Goal: Check status: Check status

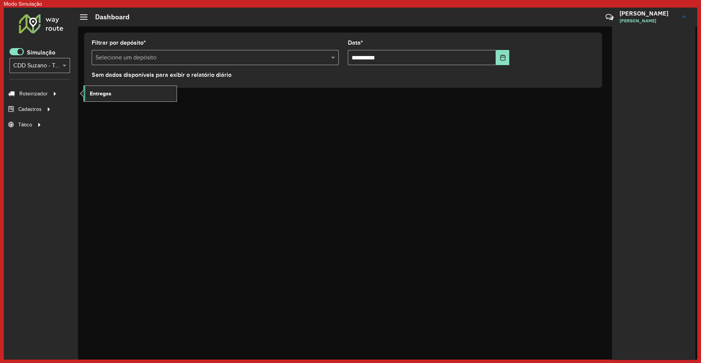
click at [98, 92] on span "Entregas" at bounding box center [101, 94] width 22 height 8
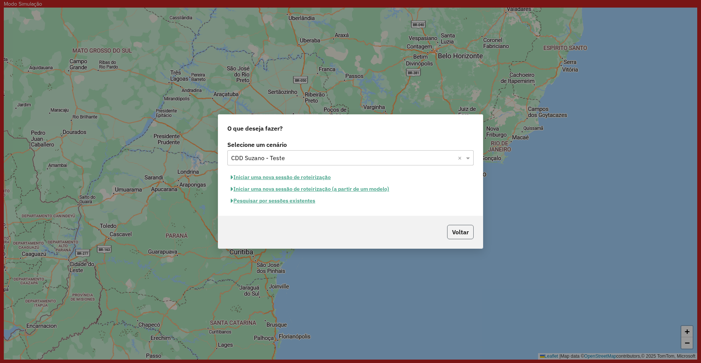
click at [460, 227] on button "Voltar" at bounding box center [460, 232] width 27 height 14
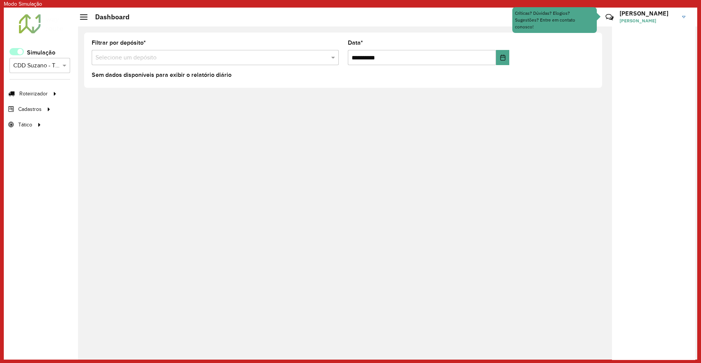
click at [21, 52] on span at bounding box center [16, 51] width 14 height 7
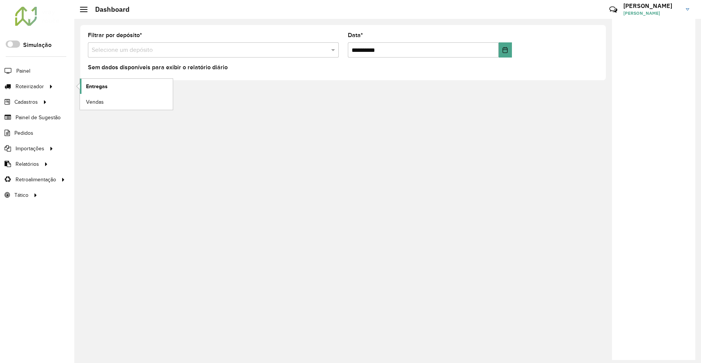
click at [113, 88] on link "Entregas" at bounding box center [126, 86] width 93 height 15
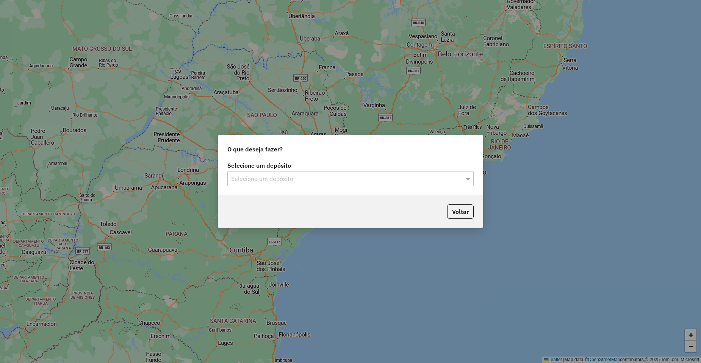
click at [282, 180] on input "text" at bounding box center [343, 179] width 224 height 9
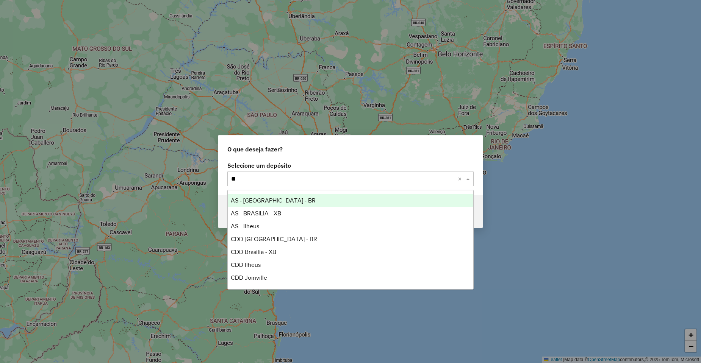
type input "***"
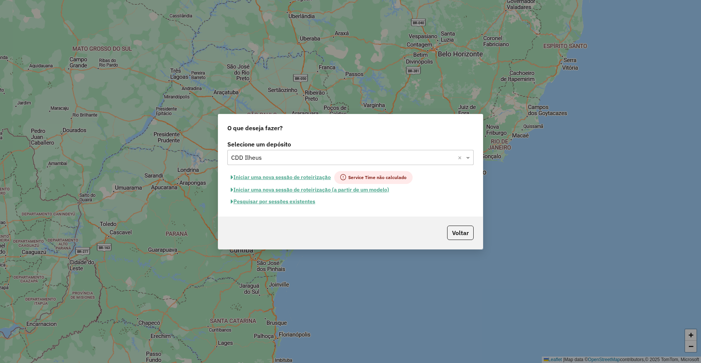
click at [285, 202] on button "Pesquisar por sessões existentes" at bounding box center [272, 202] width 91 height 12
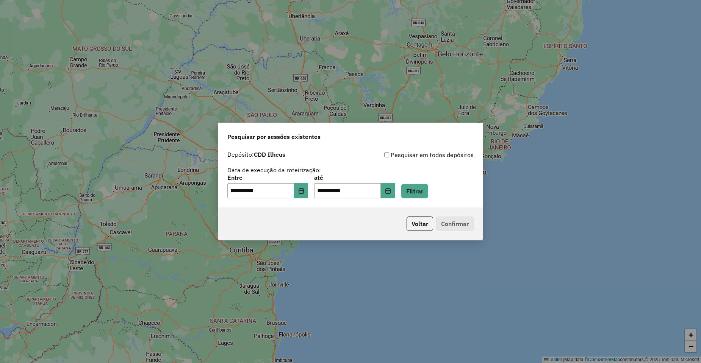
click at [429, 184] on div "**********" at bounding box center [350, 186] width 246 height 23
click at [419, 195] on button "Filtrar" at bounding box center [414, 191] width 27 height 14
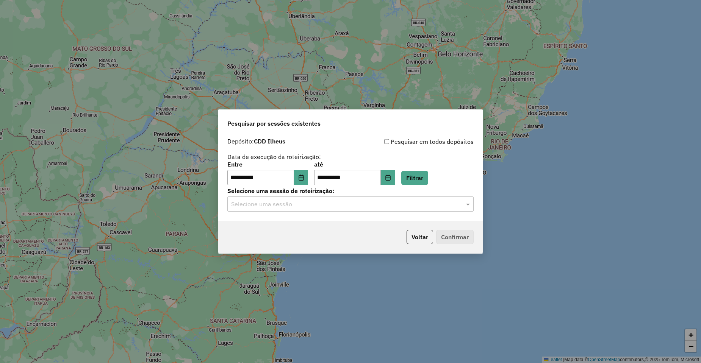
click at [286, 205] on input "text" at bounding box center [343, 204] width 224 height 9
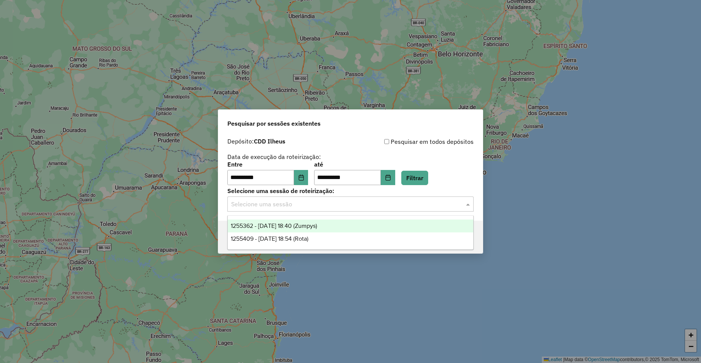
click at [296, 235] on div "1255409 - [DATE] 18:54 (Rota)" at bounding box center [351, 239] width 246 height 13
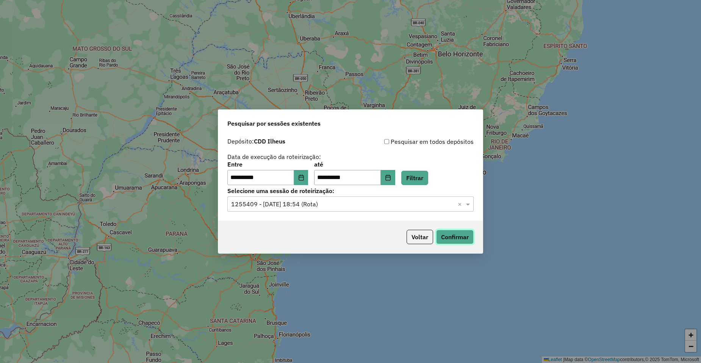
click at [463, 233] on button "Confirmar" at bounding box center [455, 237] width 38 height 14
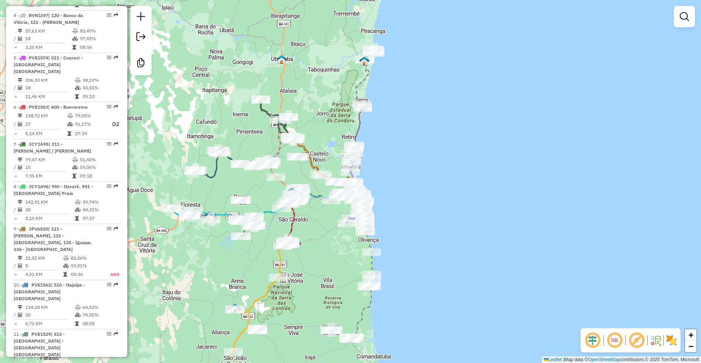
scroll to position [455, 0]
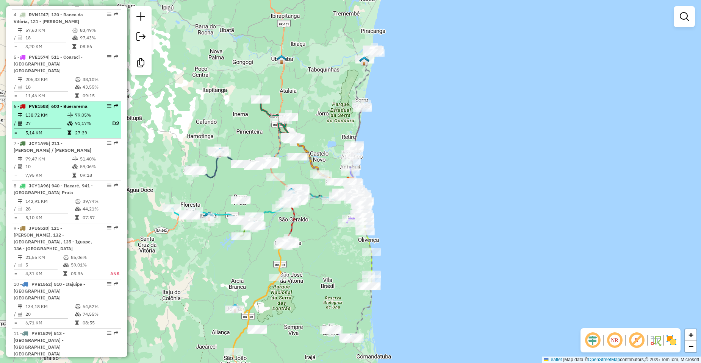
click at [75, 119] on td "91,17%" at bounding box center [90, 123] width 30 height 9
select select "**********"
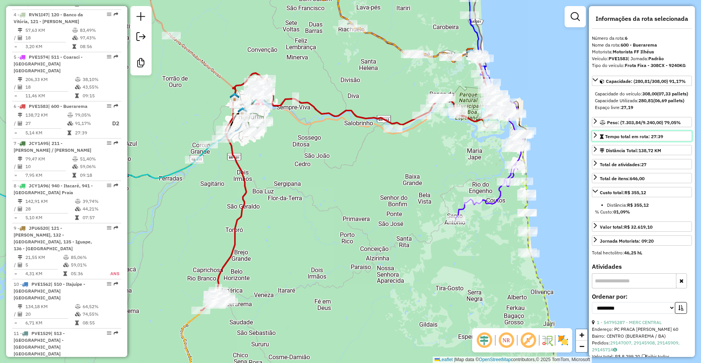
click at [595, 138] on icon at bounding box center [595, 135] width 6 height 6
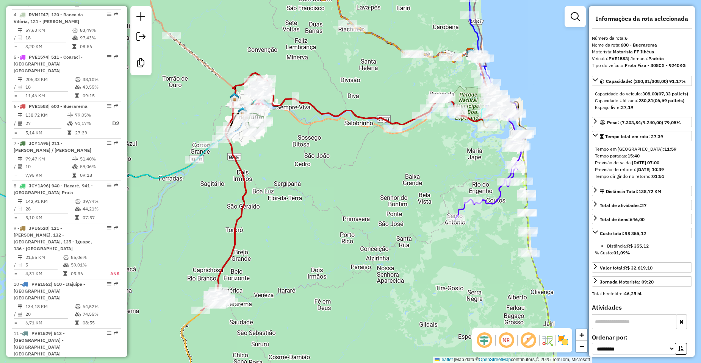
drag, startPoint x: 680, startPoint y: 184, endPoint x: 590, endPoint y: 179, distance: 89.5
click at [590, 179] on div "**********" at bounding box center [642, 181] width 106 height 351
click at [599, 173] on div "Previsão de retorno: 30/08/2025 10:39" at bounding box center [642, 169] width 94 height 7
click at [640, 139] on span "Tempo total em rota: 27:39" at bounding box center [634, 137] width 58 height 6
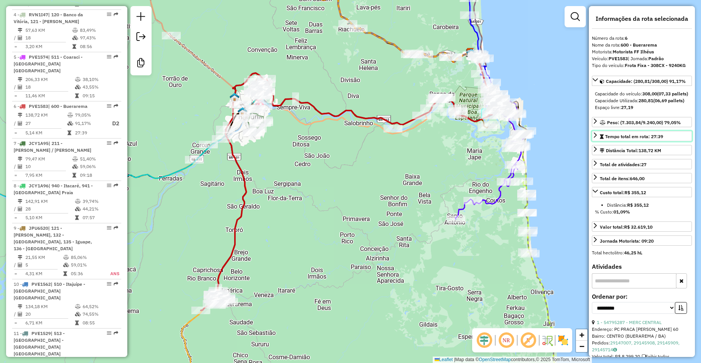
click at [640, 139] on span "Tempo total em rota: 27:39" at bounding box center [634, 137] width 58 height 6
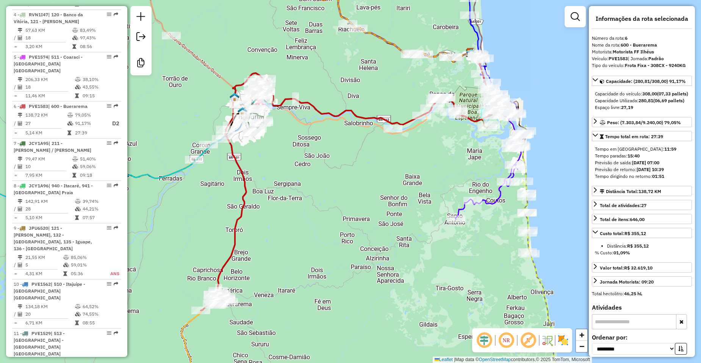
click at [659, 166] on strong "29/08/2025 07:00" at bounding box center [645, 163] width 27 height 6
drag, startPoint x: 676, startPoint y: 189, endPoint x: 598, endPoint y: 166, distance: 81.0
click at [598, 166] on div "Tempo em rota: 11:59 Tempo paradas: 15:40 Previsão de saída: 29/08/2025 07:00 P…" at bounding box center [642, 163] width 100 height 40
click at [645, 160] on div "Tempo paradas: 15:40" at bounding box center [642, 156] width 94 height 7
drag, startPoint x: 652, startPoint y: 171, endPoint x: 593, endPoint y: 171, distance: 59.1
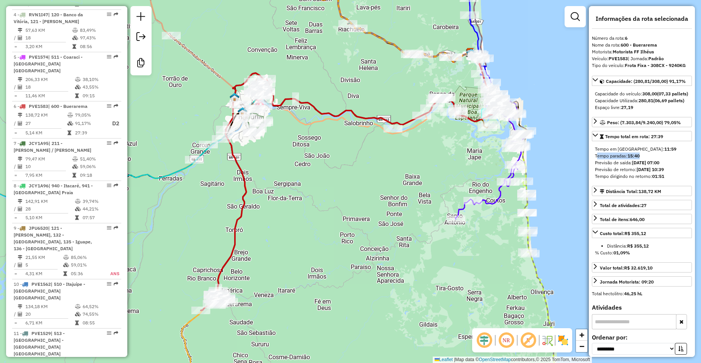
click at [593, 171] on div "Tempo em rota: 11:59 Tempo paradas: 15:40 Previsão de saída: 29/08/2025 07:00 P…" at bounding box center [642, 163] width 100 height 40
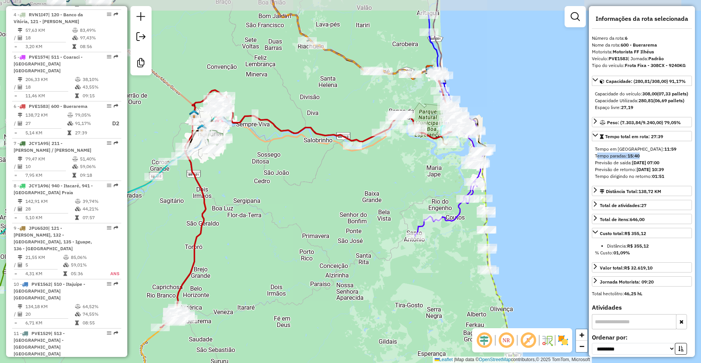
drag, startPoint x: 429, startPoint y: 191, endPoint x: 388, endPoint y: 208, distance: 44.0
click at [388, 208] on div "Janela de atendimento Grade de atendimento Capacidade Transportadoras Veículos …" at bounding box center [350, 181] width 701 height 363
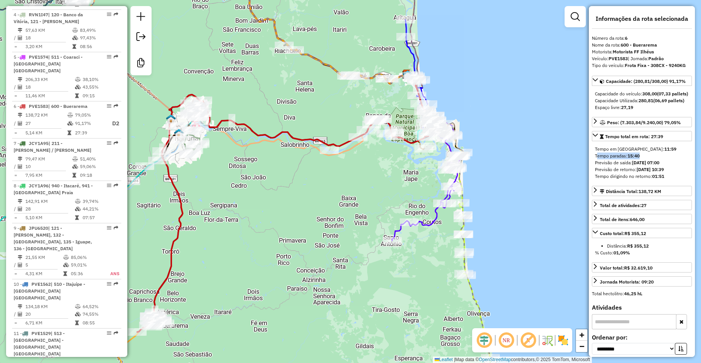
drag, startPoint x: 553, startPoint y: 188, endPoint x: 542, endPoint y: 191, distance: 11.4
click at [542, 191] on div "Janela de atendimento Grade de atendimento Capacidade Transportadoras Veículos …" at bounding box center [350, 181] width 701 height 363
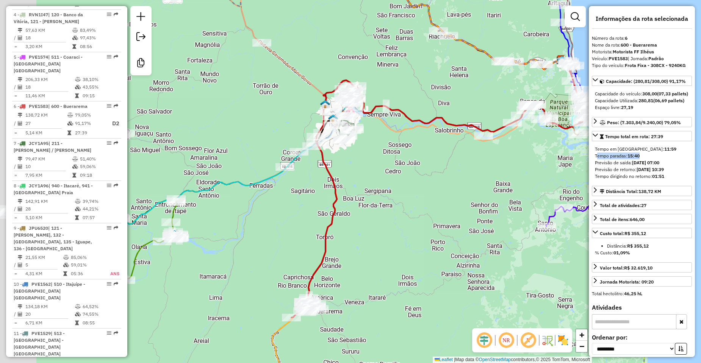
drag, startPoint x: 305, startPoint y: 202, endPoint x: 459, endPoint y: 188, distance: 154.9
click at [459, 188] on div "Janela de atendimento Grade de atendimento Capacidade Transportadoras Veículos …" at bounding box center [350, 181] width 701 height 363
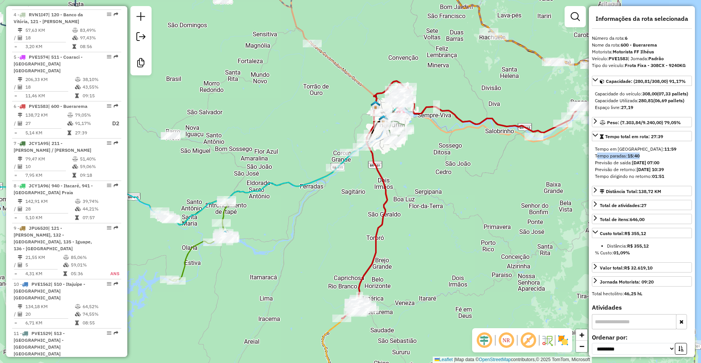
drag, startPoint x: 442, startPoint y: 198, endPoint x: 461, endPoint y: 199, distance: 19.0
click at [461, 199] on div "Janela de atendimento Grade de atendimento Capacidade Transportadoras Veículos …" at bounding box center [350, 181] width 701 height 363
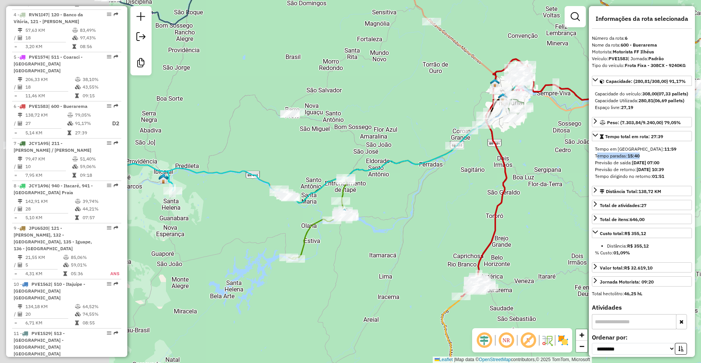
drag, startPoint x: 344, startPoint y: 208, endPoint x: 469, endPoint y: 188, distance: 126.3
click at [469, 188] on div "Janela de atendimento Grade de atendimento Capacidade Transportadoras Veículos …" at bounding box center [350, 181] width 701 height 363
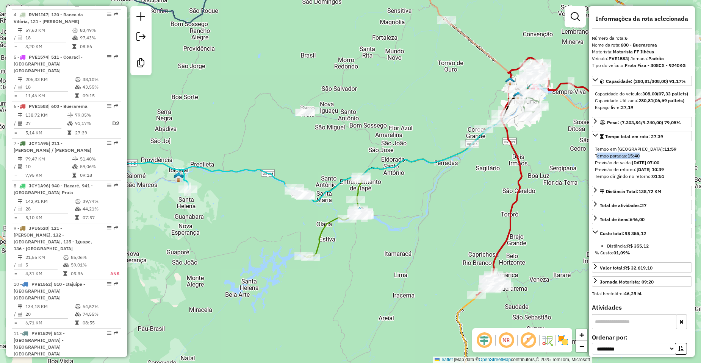
click at [311, 225] on div "Janela de atendimento Grade de atendimento Capacidade Transportadoras Veículos …" at bounding box center [350, 181] width 701 height 363
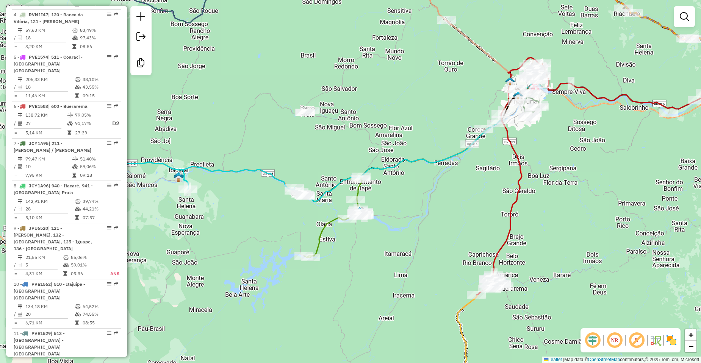
click at [325, 225] on icon at bounding box center [334, 217] width 61 height 82
select select "**********"
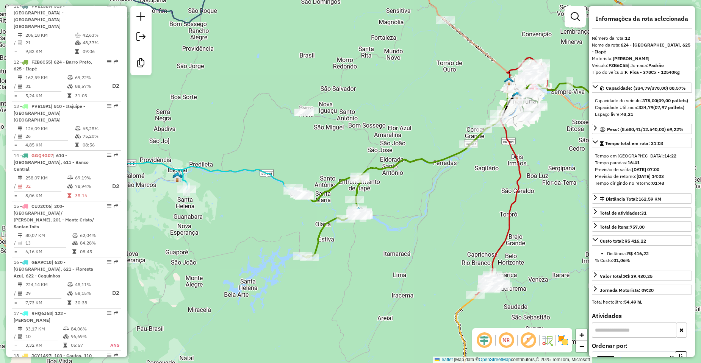
drag, startPoint x: 479, startPoint y: 213, endPoint x: 405, endPoint y: 222, distance: 73.7
click at [405, 222] on div "Janela de atendimento Grade de atendimento Capacidade Transportadoras Veículos …" at bounding box center [350, 181] width 701 height 363
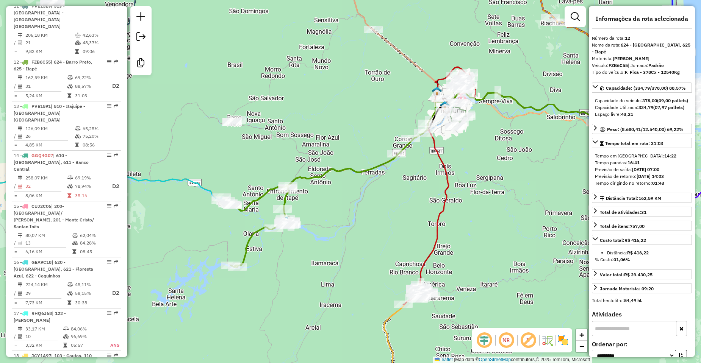
scroll to position [800, 0]
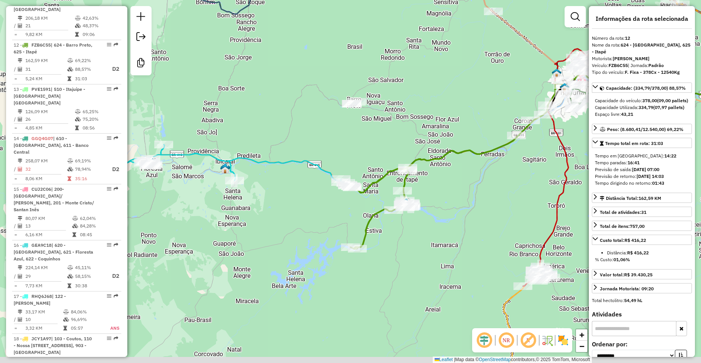
click at [487, 204] on div "Janela de atendimento Grade de atendimento Capacidade Transportadoras Veículos …" at bounding box center [350, 181] width 701 height 363
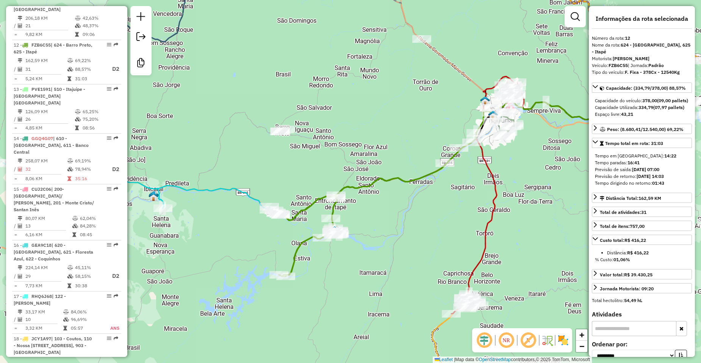
drag, startPoint x: 482, startPoint y: 206, endPoint x: 372, endPoint y: 242, distance: 115.2
click at [372, 242] on div "Janela de atendimento Grade de atendimento Capacidade Transportadoras Veículos …" at bounding box center [350, 181] width 701 height 363
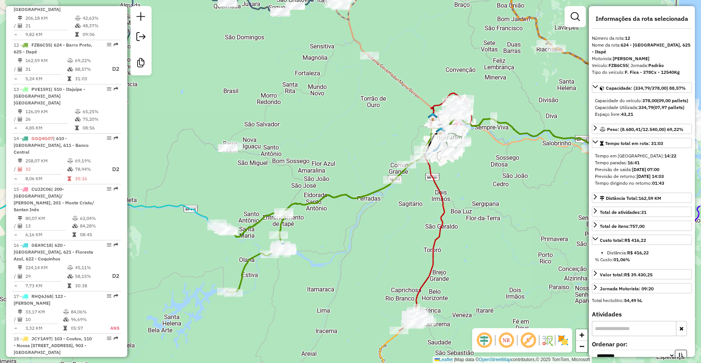
drag, startPoint x: 365, startPoint y: 246, endPoint x: 598, endPoint y: 225, distance: 233.3
click at [598, 225] on hb-router-mapa "Informações da Sessão 1255409 - 29/08/2025 Rota Criação: 28/08/2025 18:54 Desbl…" at bounding box center [350, 181] width 701 height 363
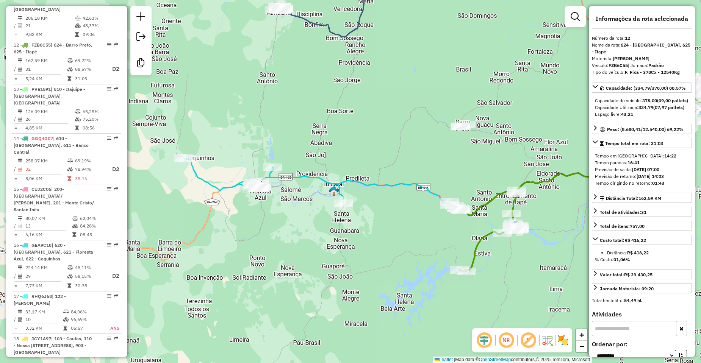
click at [293, 175] on icon at bounding box center [320, 183] width 274 height 50
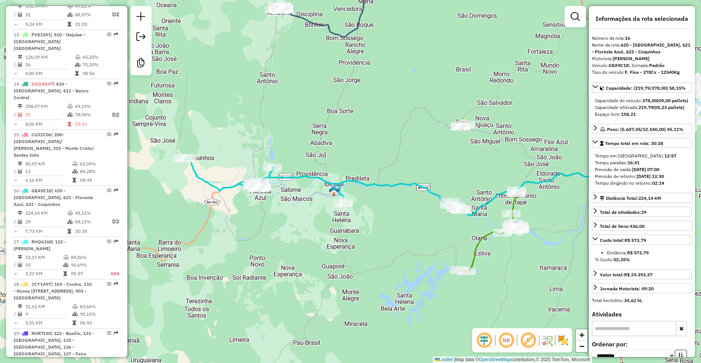
scroll to position [979, 0]
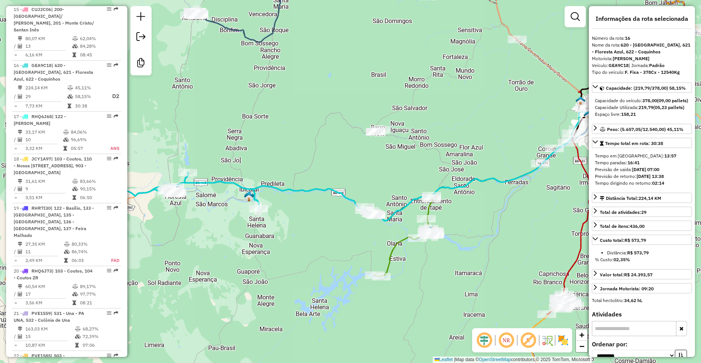
drag, startPoint x: 417, startPoint y: 206, endPoint x: 332, endPoint y: 211, distance: 85.0
click at [332, 211] on div "Janela de atendimento Grade de atendimento Capacidade Transportadoras Veículos …" at bounding box center [350, 181] width 701 height 363
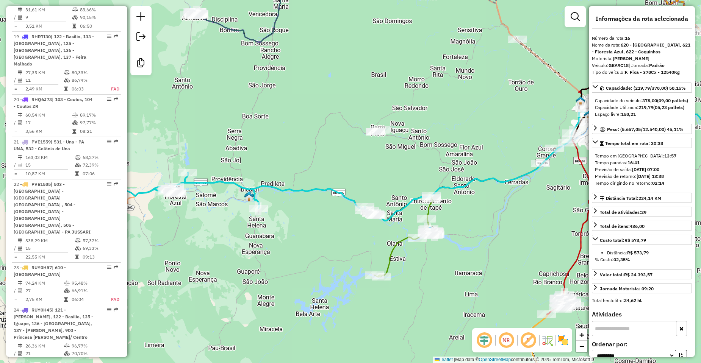
scroll to position [1288, 0]
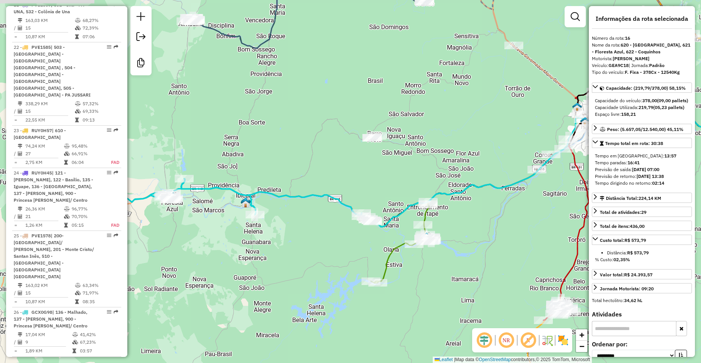
drag, startPoint x: 361, startPoint y: 184, endPoint x: 358, endPoint y: 187, distance: 4.6
click at [358, 187] on div "Janela de atendimento Grade de atendimento Capacidade Transportadoras Veículos …" at bounding box center [350, 181] width 701 height 363
